Goal: Task Accomplishment & Management: Use online tool/utility

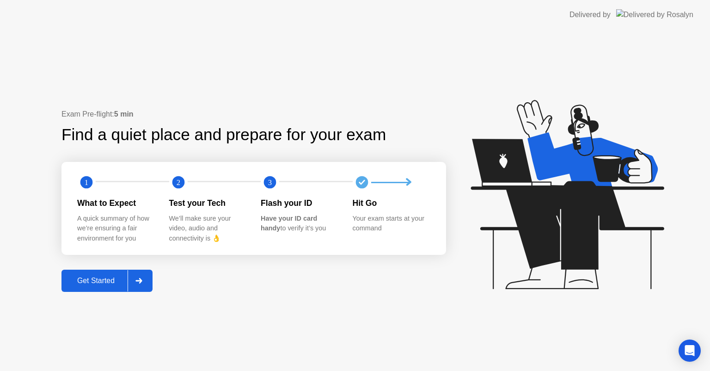
click at [108, 277] on div "Get Started" at bounding box center [95, 280] width 63 height 8
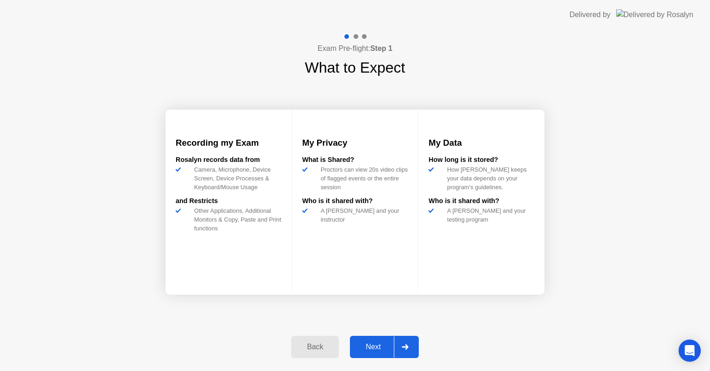
click at [381, 354] on button "Next" at bounding box center [384, 346] width 69 height 22
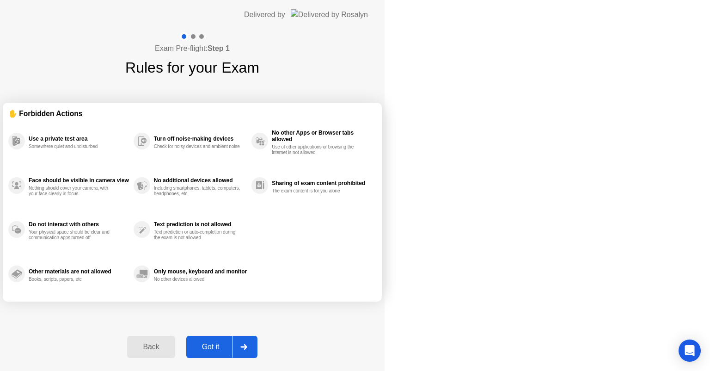
click at [257, 340] on button "Got it" at bounding box center [221, 346] width 71 height 22
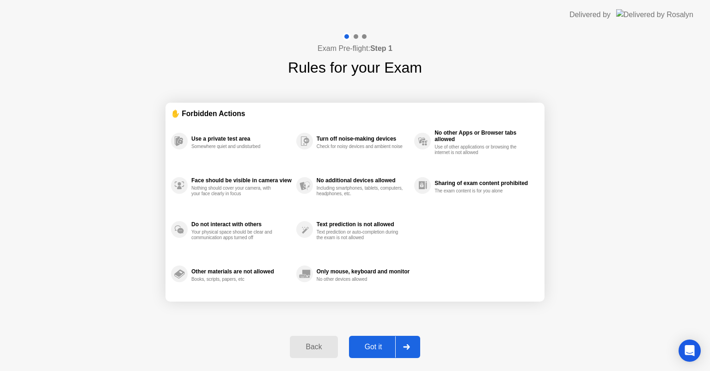
select select "**********"
select select "*******"
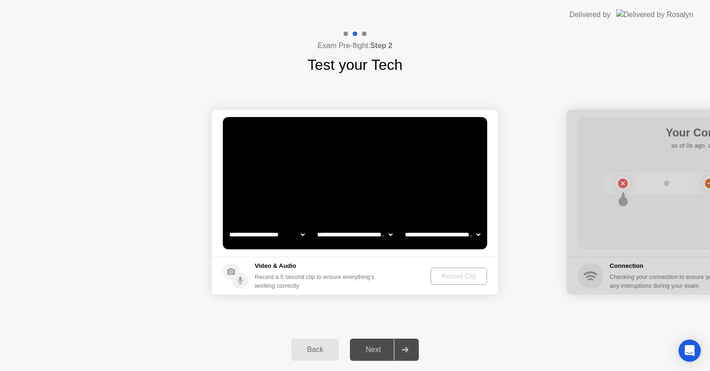
click at [301, 236] on select "**********" at bounding box center [266, 234] width 79 height 18
click at [393, 263] on footer "Video & Audio Record a 5 second clip to ensure everything’s working correctly R…" at bounding box center [355, 275] width 286 height 38
click at [453, 272] on div "Record Clip" at bounding box center [458, 275] width 49 height 7
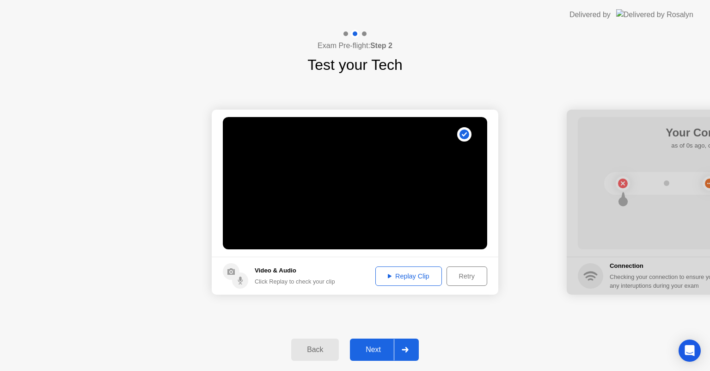
click at [403, 272] on div "Replay Clip" at bounding box center [408, 275] width 60 height 7
click at [388, 277] on icon at bounding box center [390, 276] width 4 height 4
click at [375, 356] on button "Next" at bounding box center [384, 349] width 69 height 22
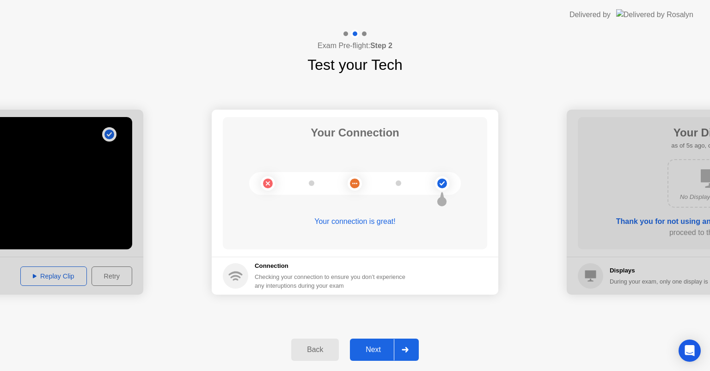
click at [375, 347] on div "Next" at bounding box center [373, 349] width 41 height 8
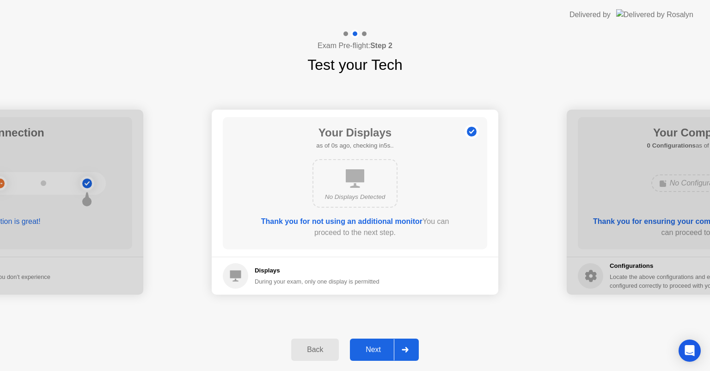
click at [373, 351] on div "Next" at bounding box center [373, 349] width 41 height 8
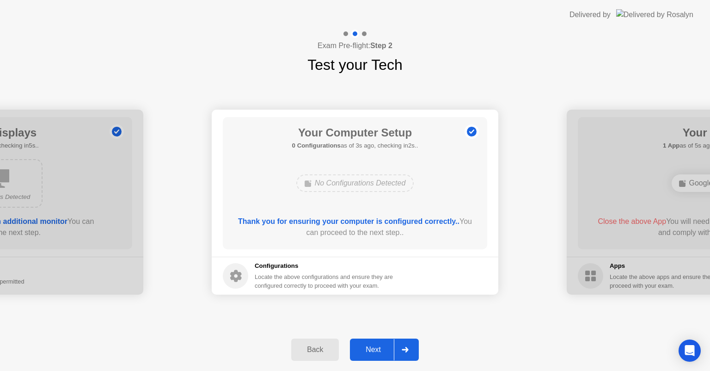
click at [373, 351] on div "Next" at bounding box center [373, 349] width 41 height 8
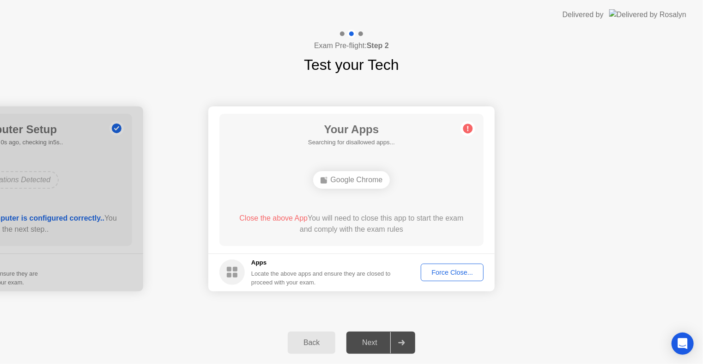
click at [372, 342] on div "Next" at bounding box center [369, 342] width 41 height 8
click at [435, 266] on button "Force Close..." at bounding box center [452, 272] width 63 height 18
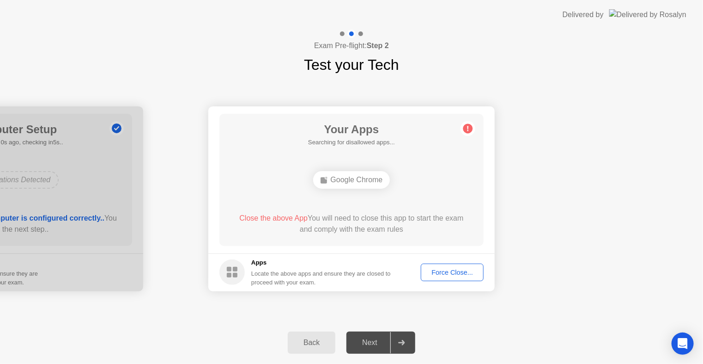
click at [339, 179] on div "Google Chrome" at bounding box center [351, 180] width 77 height 18
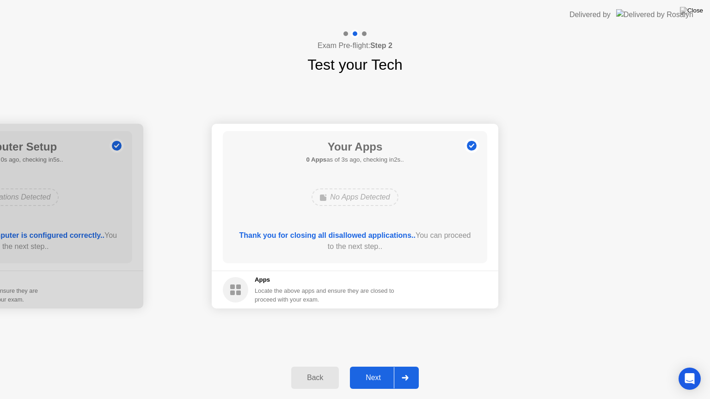
click at [371, 370] on button "Next" at bounding box center [384, 378] width 69 height 22
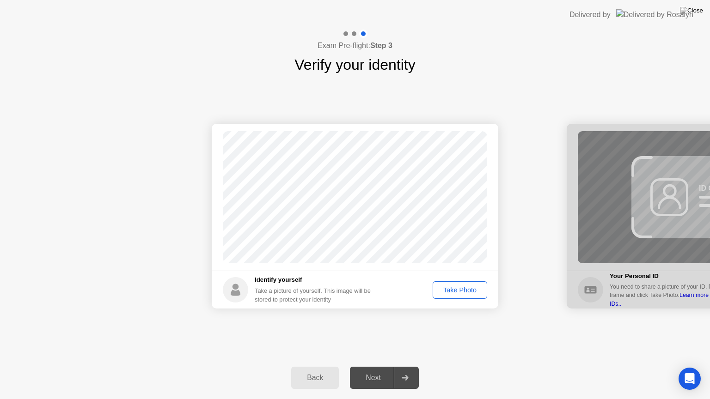
click at [454, 289] on div "Take Photo" at bounding box center [460, 289] width 48 height 7
click at [383, 370] on div "Next" at bounding box center [373, 378] width 41 height 8
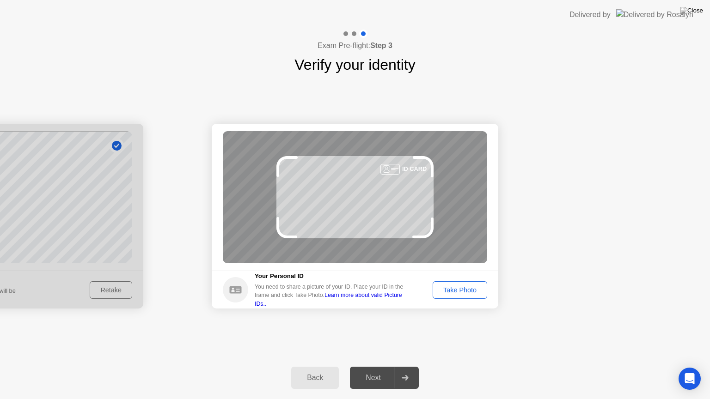
click at [465, 290] on div "Take Photo" at bounding box center [460, 289] width 48 height 7
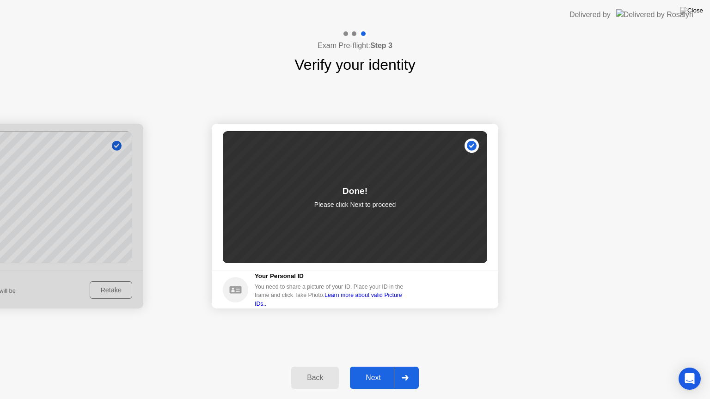
click at [378, 370] on button "Next" at bounding box center [384, 378] width 69 height 22
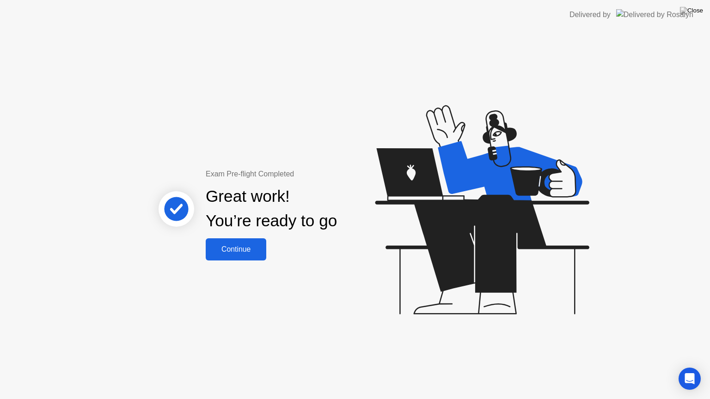
click at [249, 242] on button "Continue" at bounding box center [236, 249] width 61 height 22
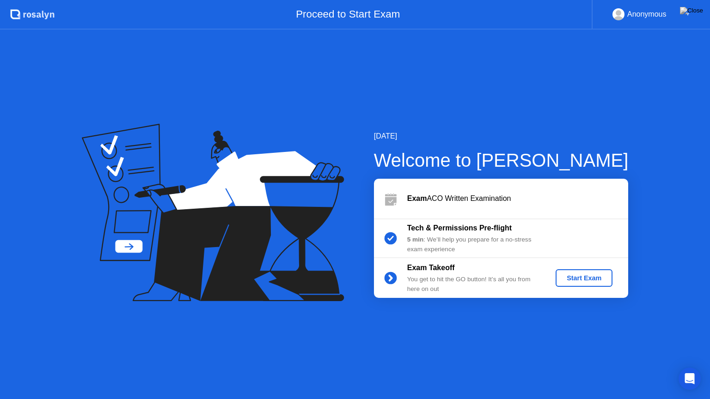
click at [580, 274] on div "Start Exam" at bounding box center [583, 277] width 49 height 7
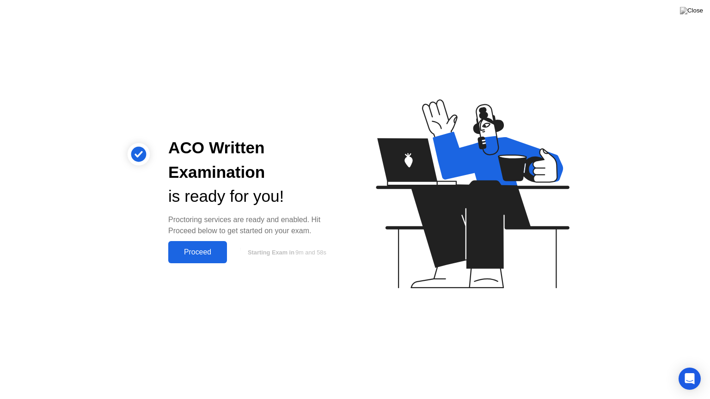
click at [208, 250] on div "Proceed" at bounding box center [197, 252] width 53 height 8
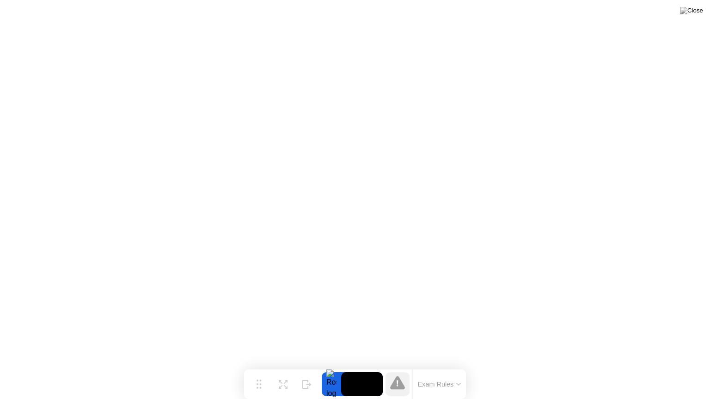
click at [438, 370] on button "Exam Rules" at bounding box center [439, 384] width 49 height 8
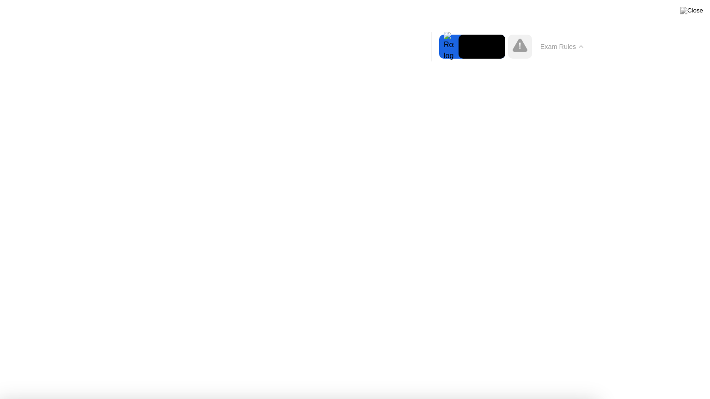
click at [554, 47] on button "Exam Rules" at bounding box center [561, 47] width 49 height 8
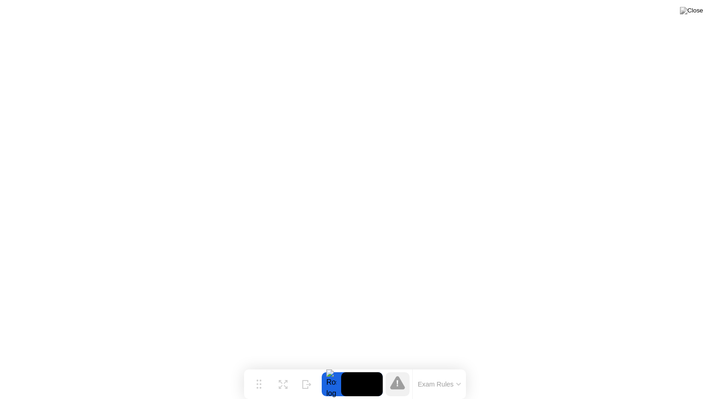
click at [424, 370] on button "Exam Rules" at bounding box center [439, 384] width 49 height 8
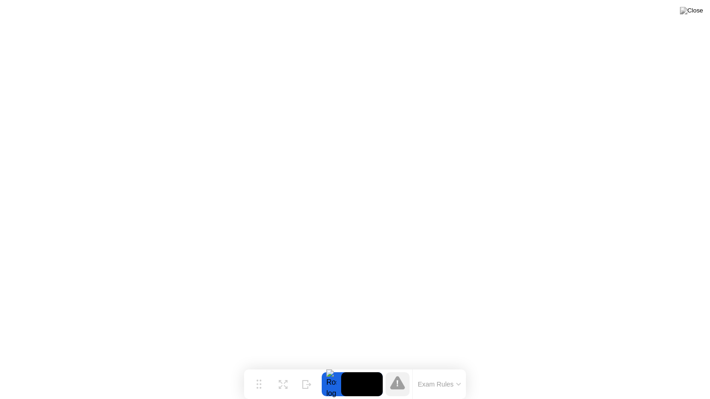
click at [425, 370] on button "Exam Rules" at bounding box center [439, 384] width 49 height 8
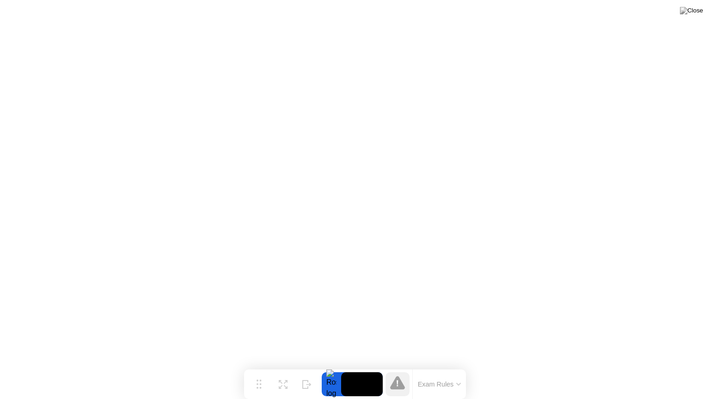
click at [459, 370] on button "Exam Rules" at bounding box center [439, 384] width 49 height 8
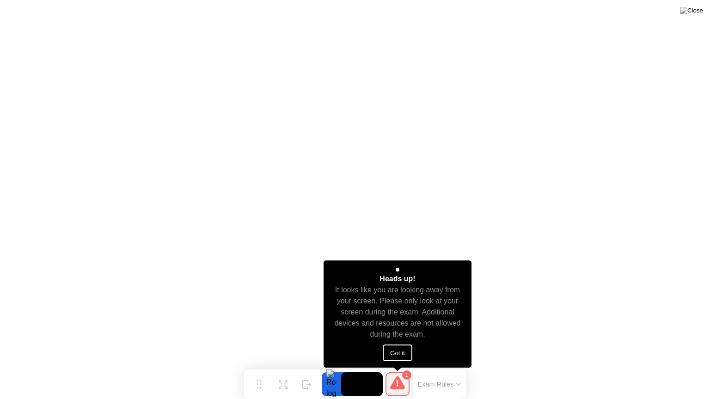
click at [397, 353] on button "Got it" at bounding box center [398, 353] width 30 height 17
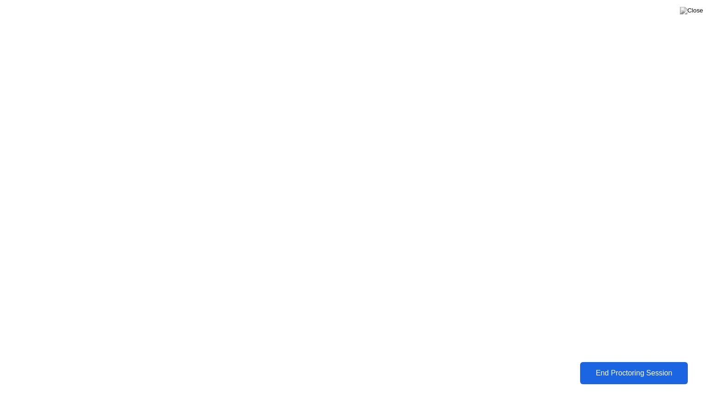
click at [615, 370] on div "End Proctoring Session" at bounding box center [633, 373] width 103 height 8
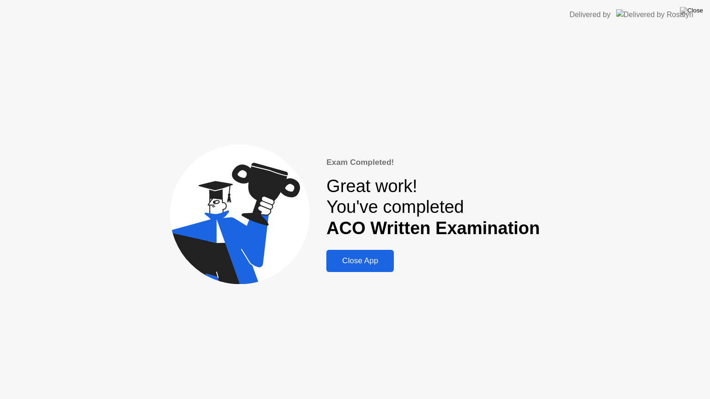
click at [379, 266] on div "Close App" at bounding box center [360, 260] width 62 height 9
